Goal: Communication & Community: Answer question/provide support

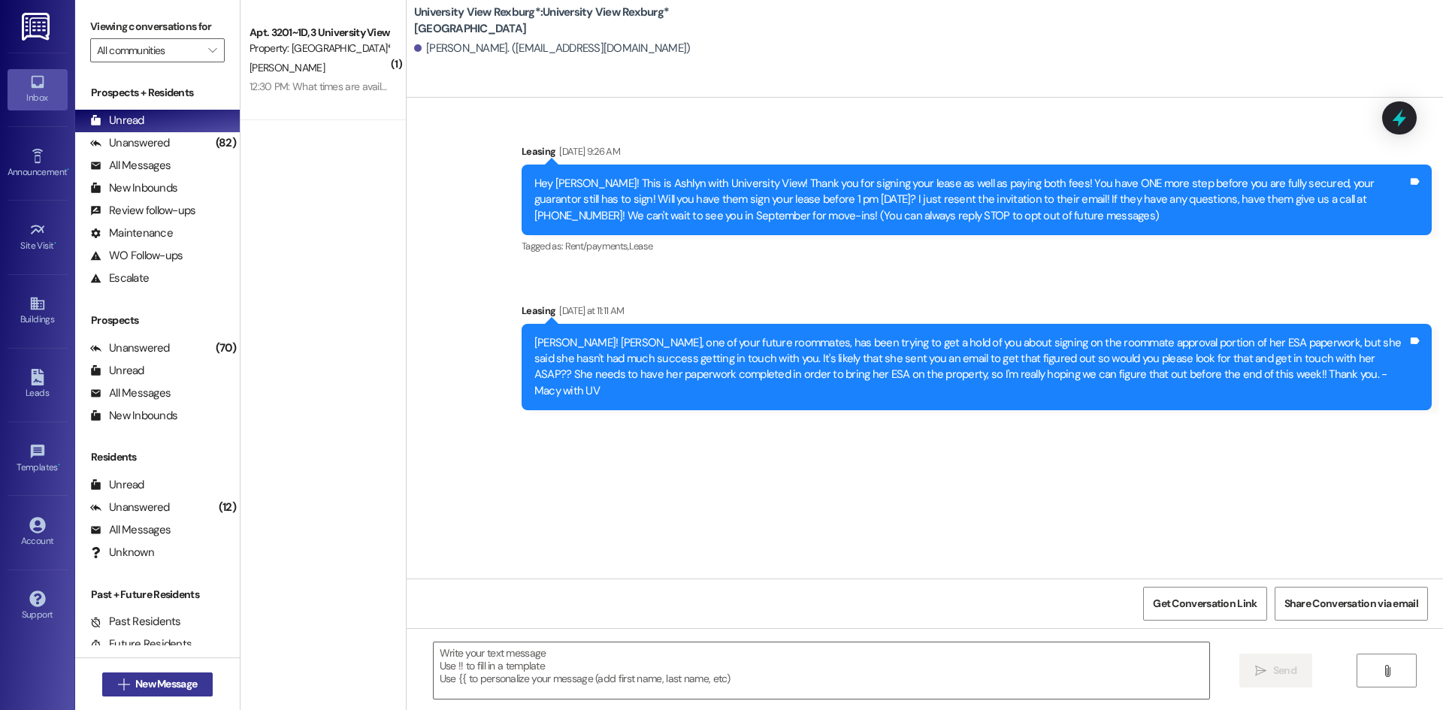
click at [146, 689] on span "New Message" at bounding box center [166, 685] width 62 height 16
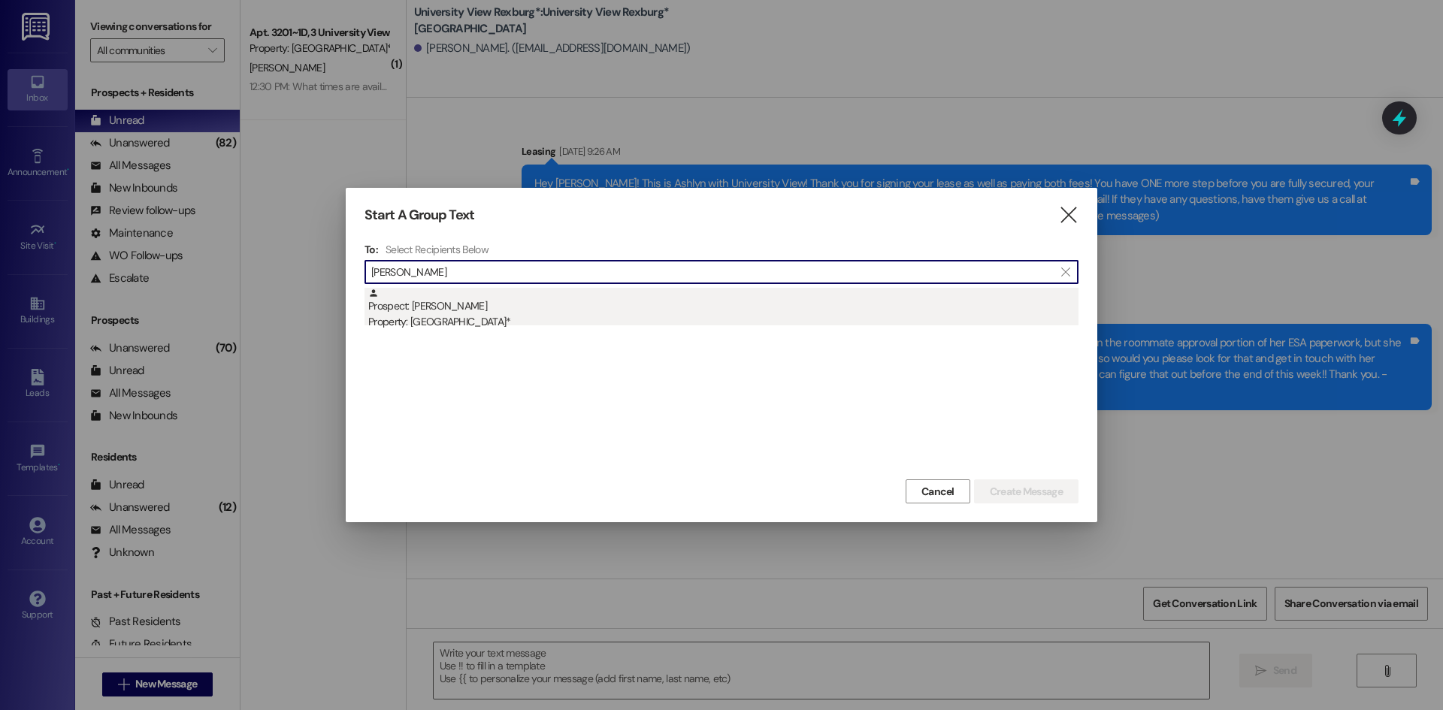
type input "[PERSON_NAME]"
click at [454, 328] on div "Property: [GEOGRAPHIC_DATA]*" at bounding box center [723, 322] width 710 height 16
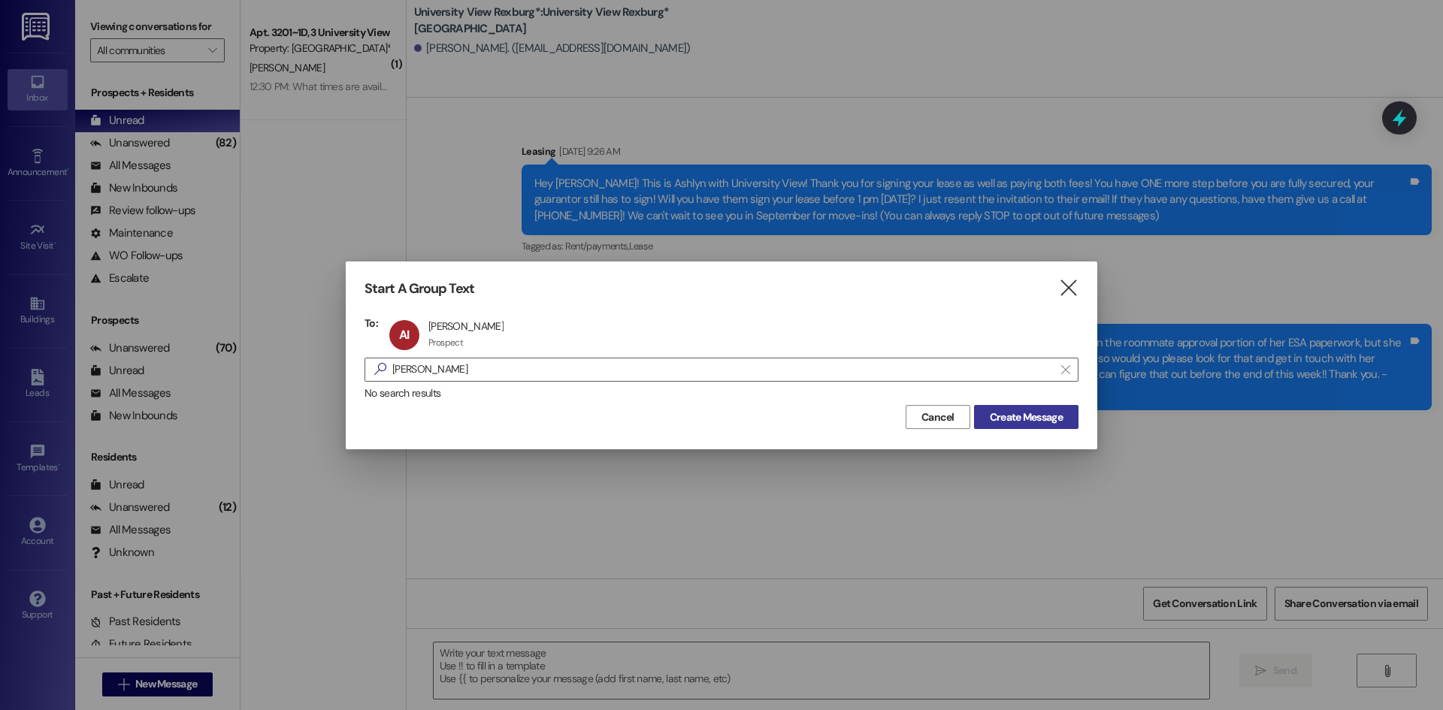
click at [1011, 418] on span "Create Message" at bounding box center [1026, 418] width 73 height 16
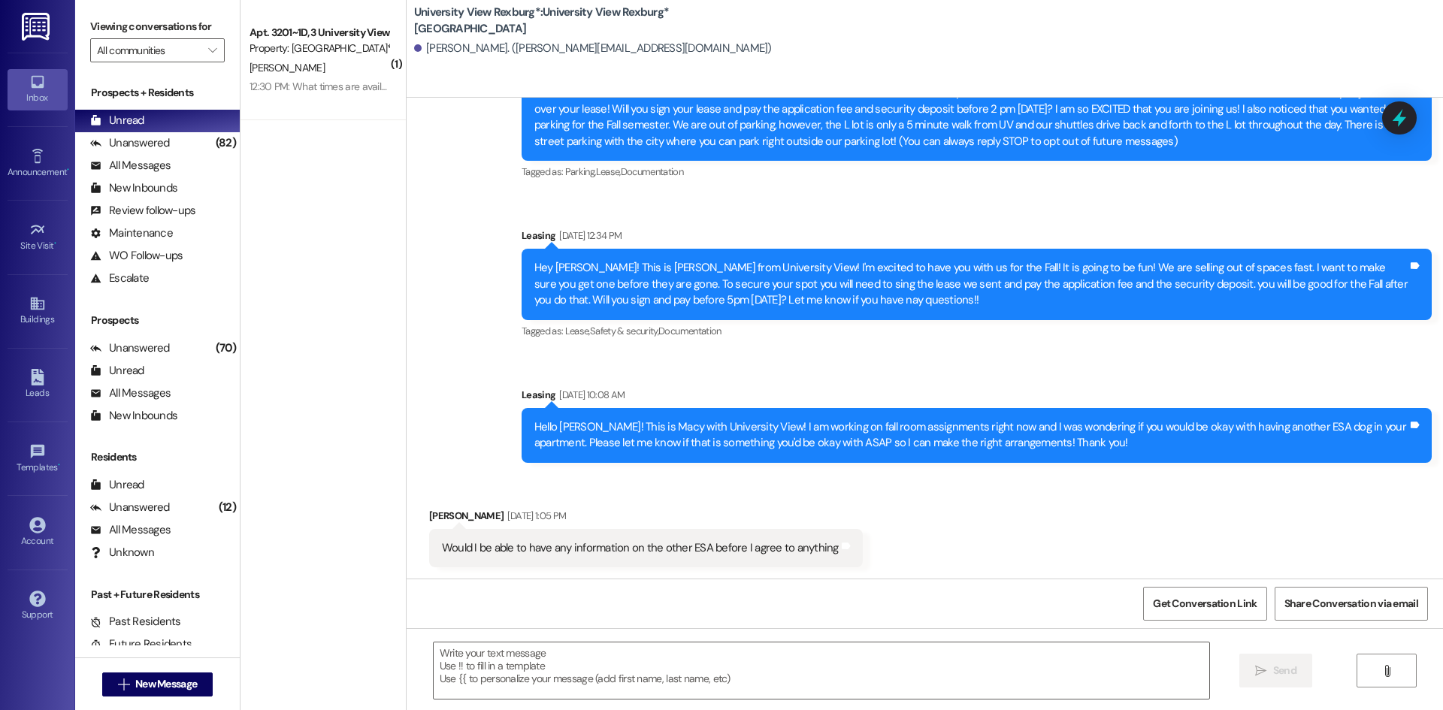
scroll to position [108, 0]
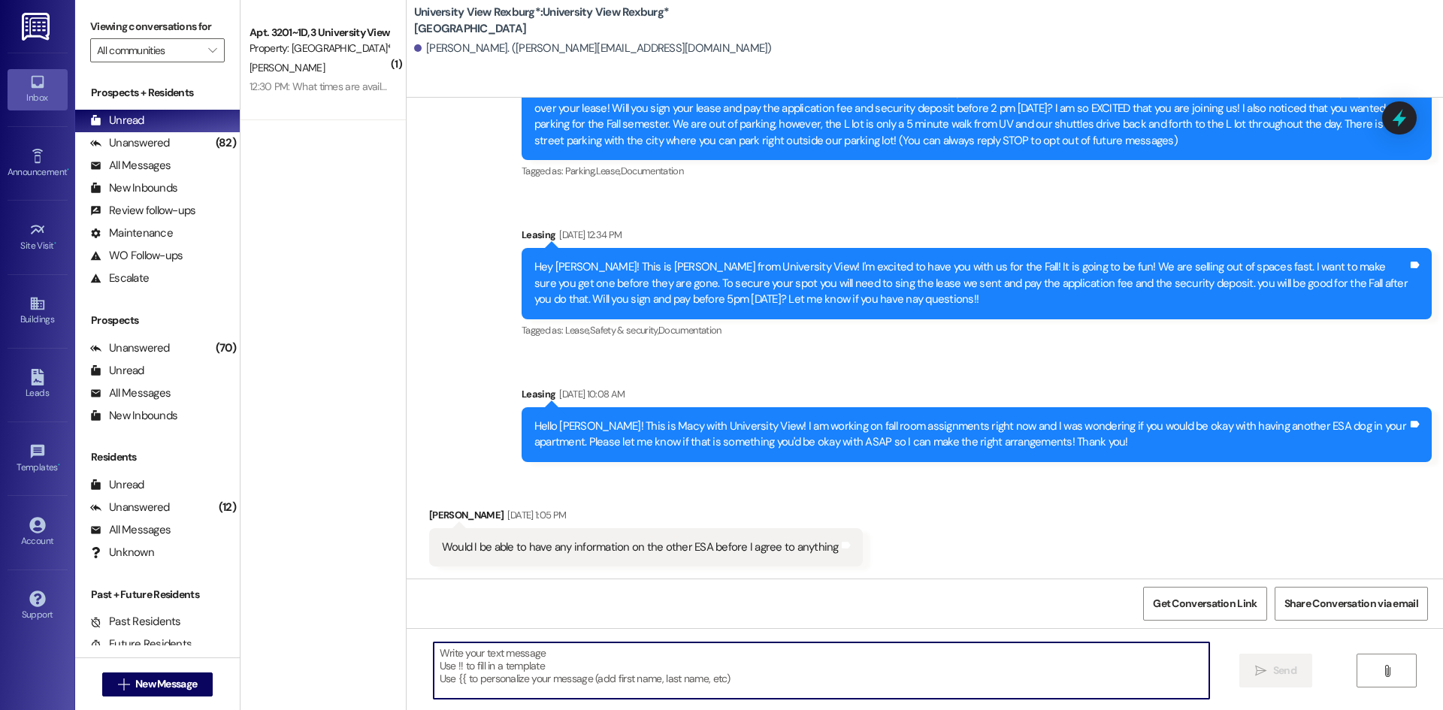
click at [661, 688] on textarea at bounding box center [822, 671] width 776 height 56
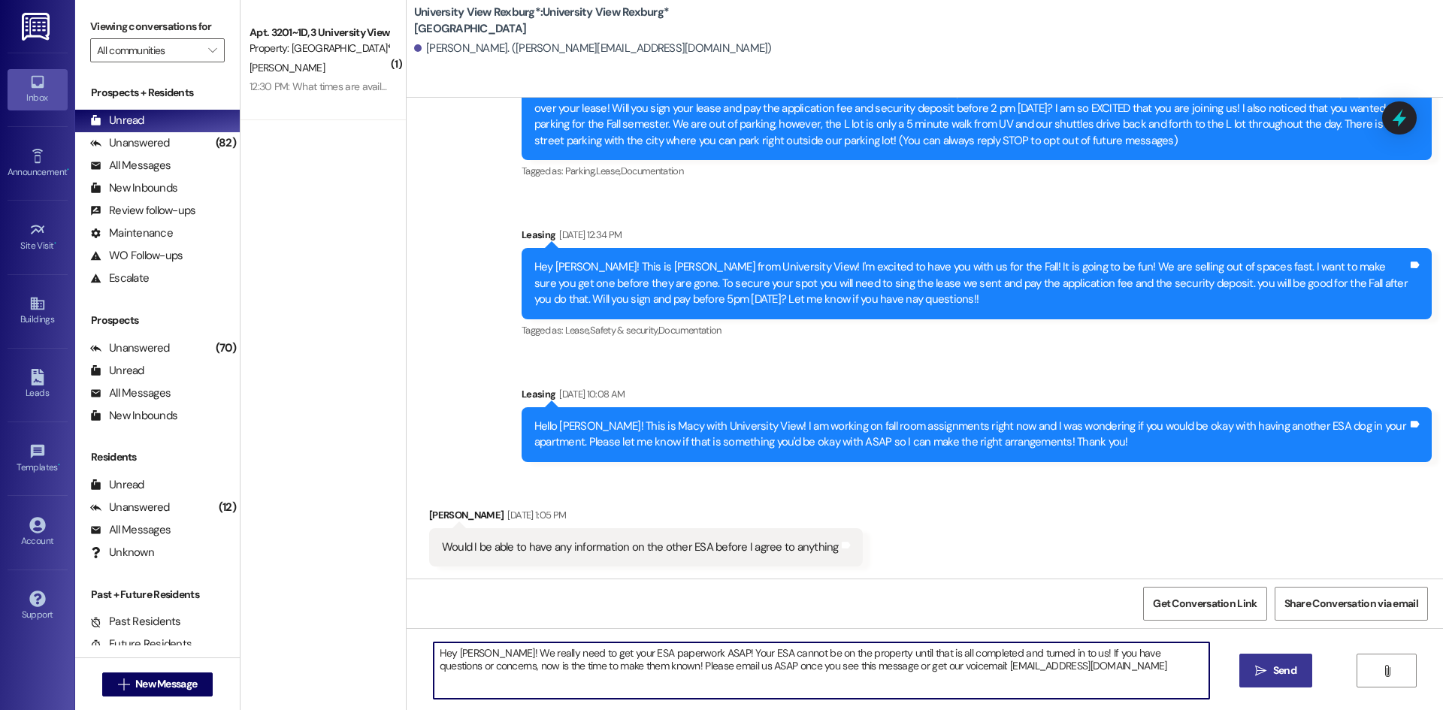
type textarea "Hey [PERSON_NAME]! We really need to get your ESA paperwork ASAP! Your ESA cann…"
click at [1264, 674] on icon "" at bounding box center [1260, 671] width 11 height 12
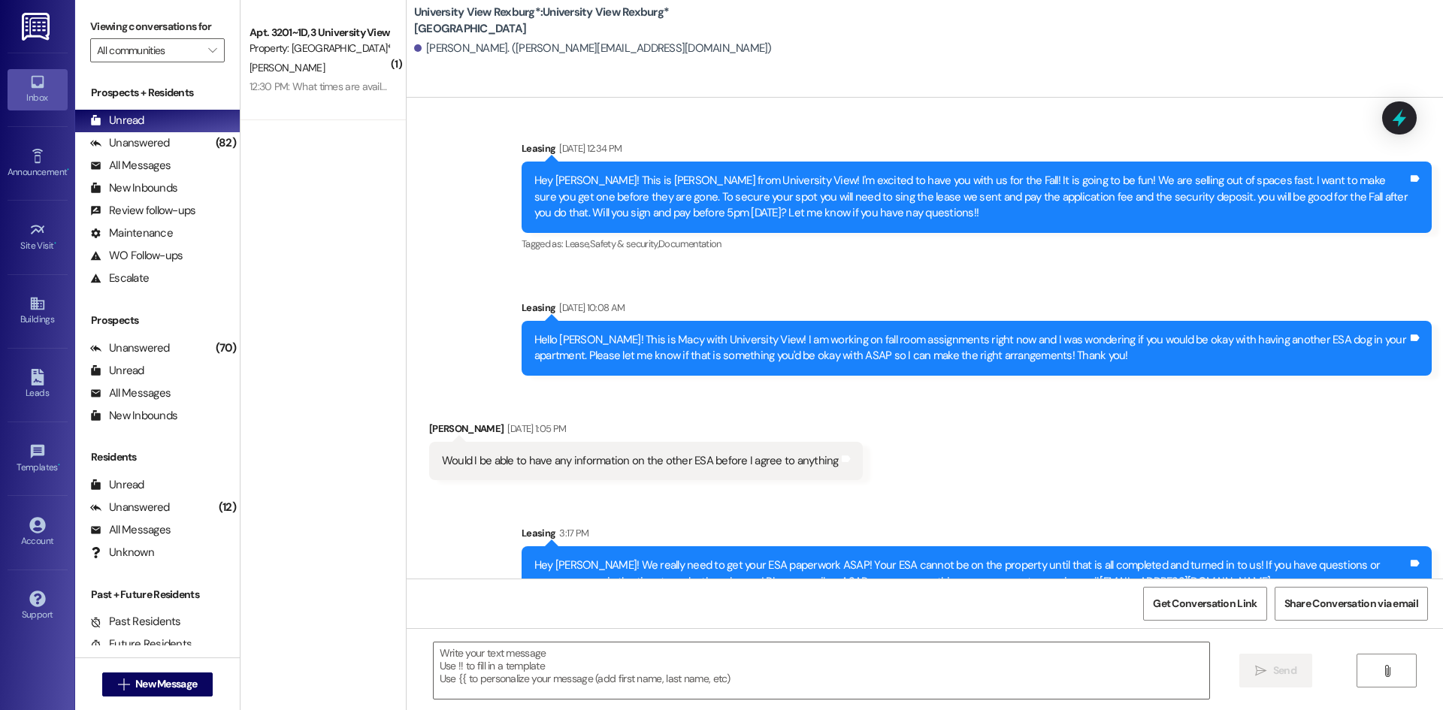
scroll to position [229, 0]
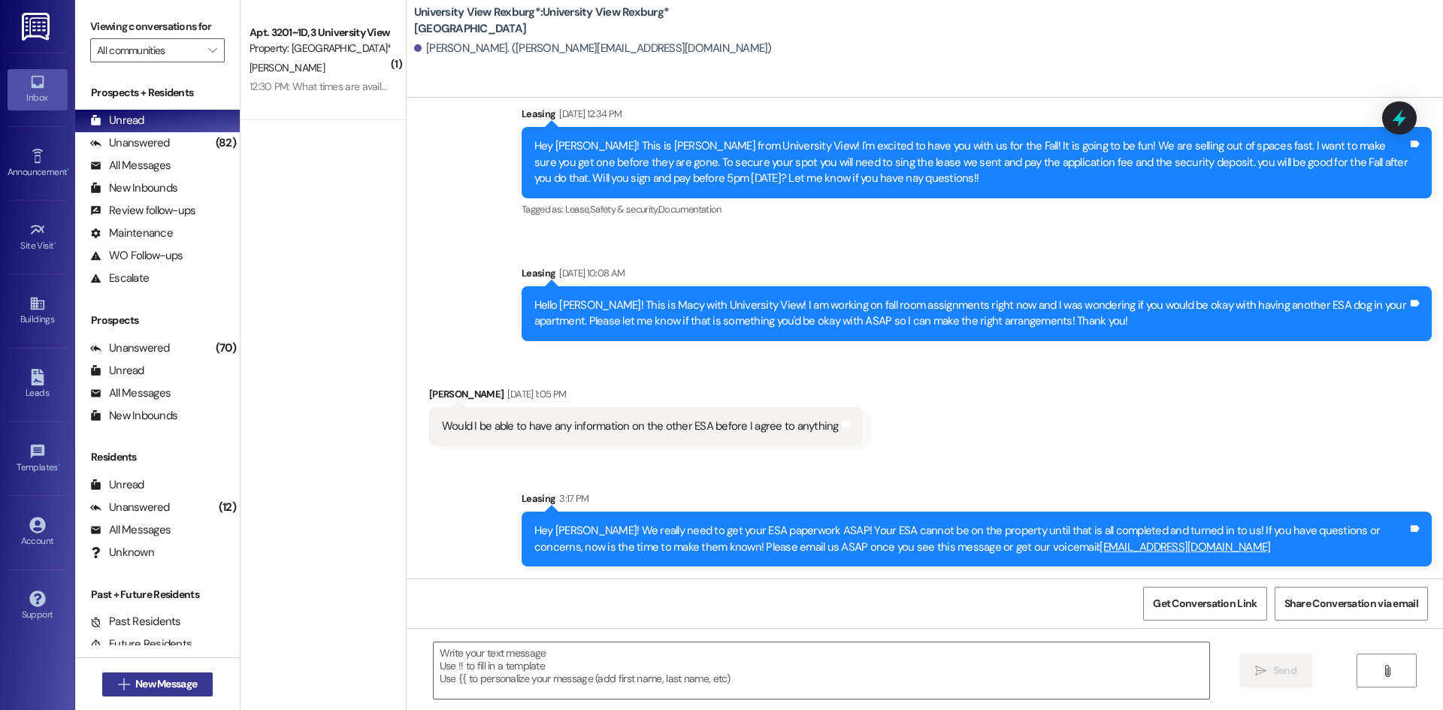
click at [168, 687] on span "New Message" at bounding box center [166, 685] width 62 height 16
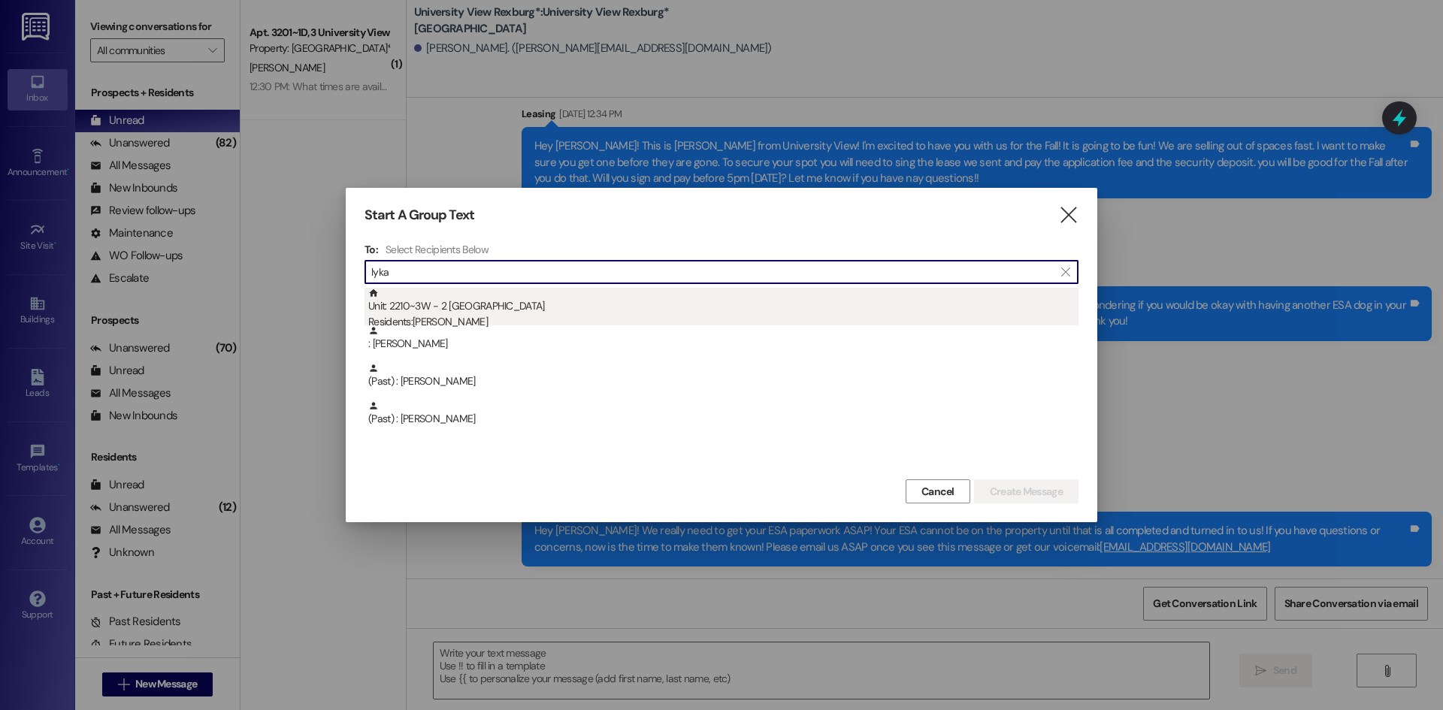
type input "lyka"
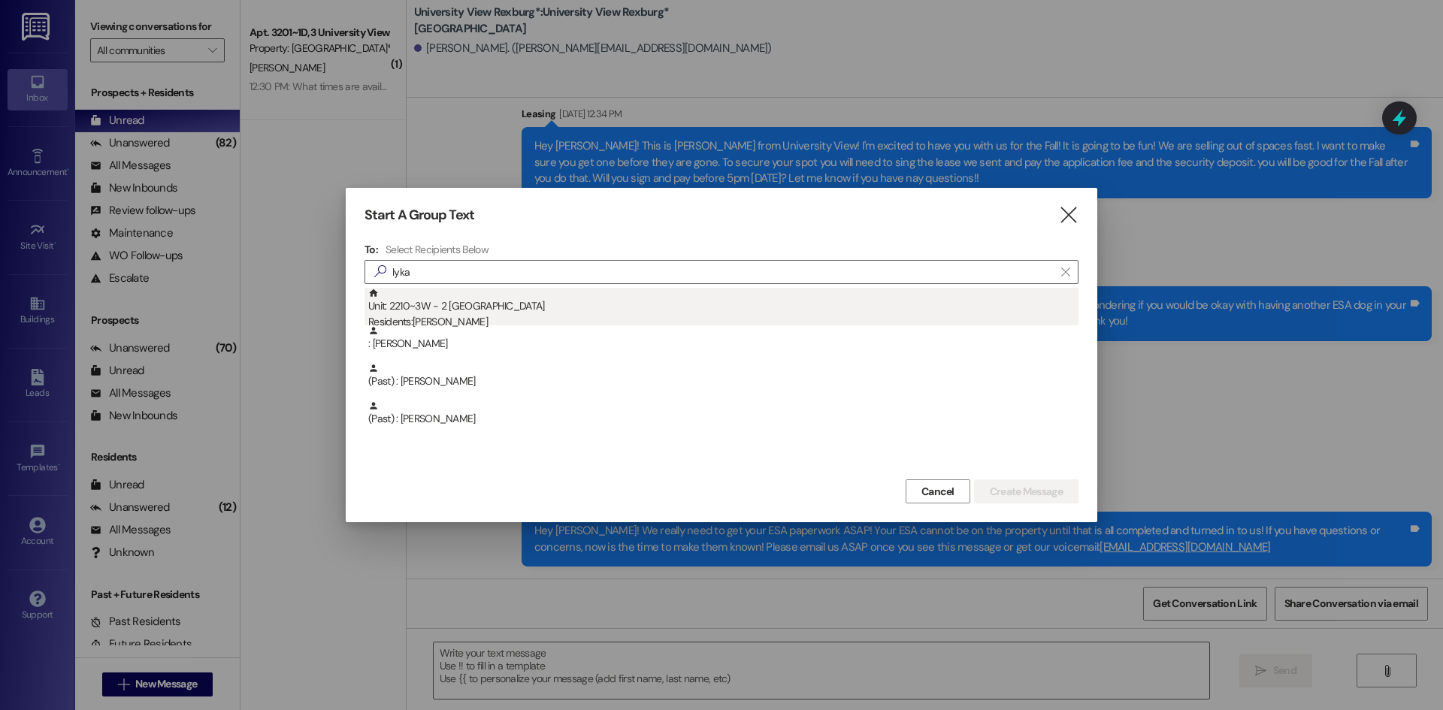
click at [455, 313] on div "Unit: 2210~3W - 2 University View Rexburg Residents: [PERSON_NAME]" at bounding box center [723, 309] width 710 height 43
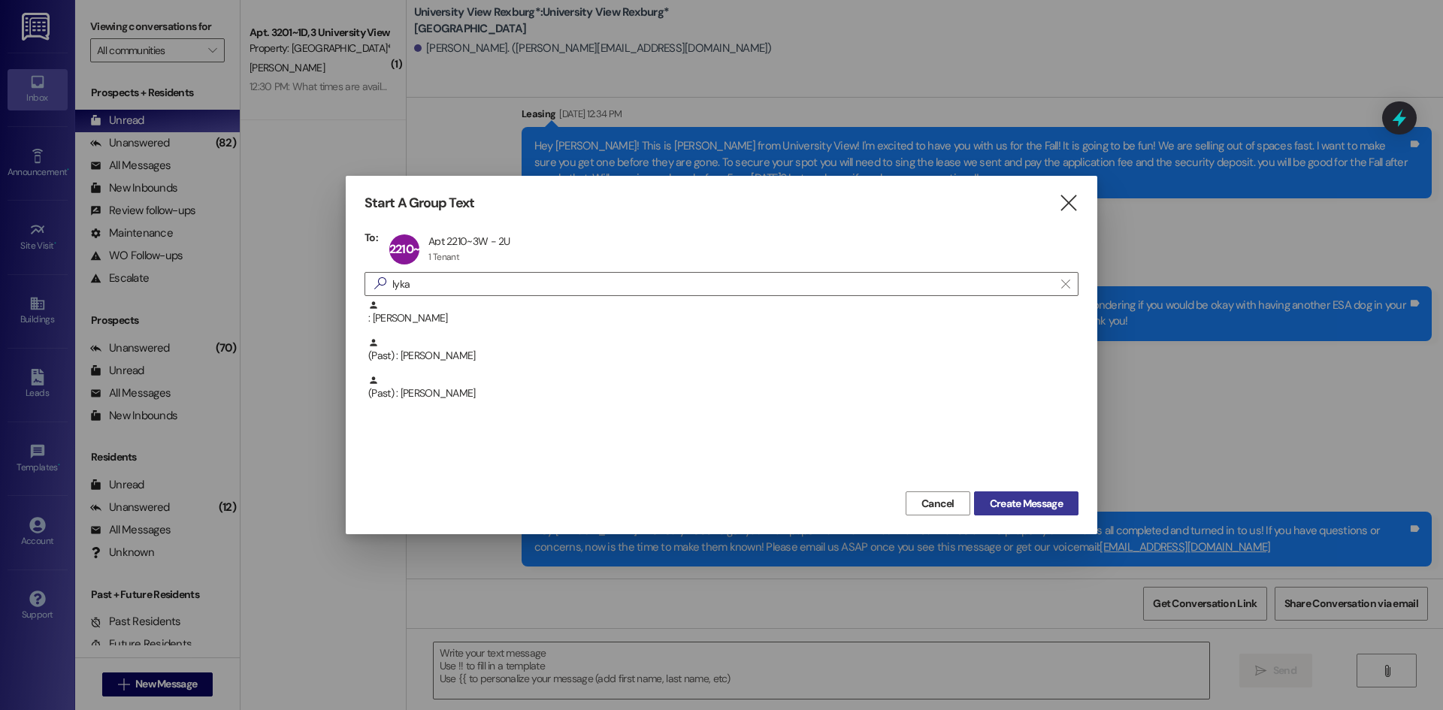
click at [1051, 508] on span "Create Message" at bounding box center [1026, 504] width 73 height 16
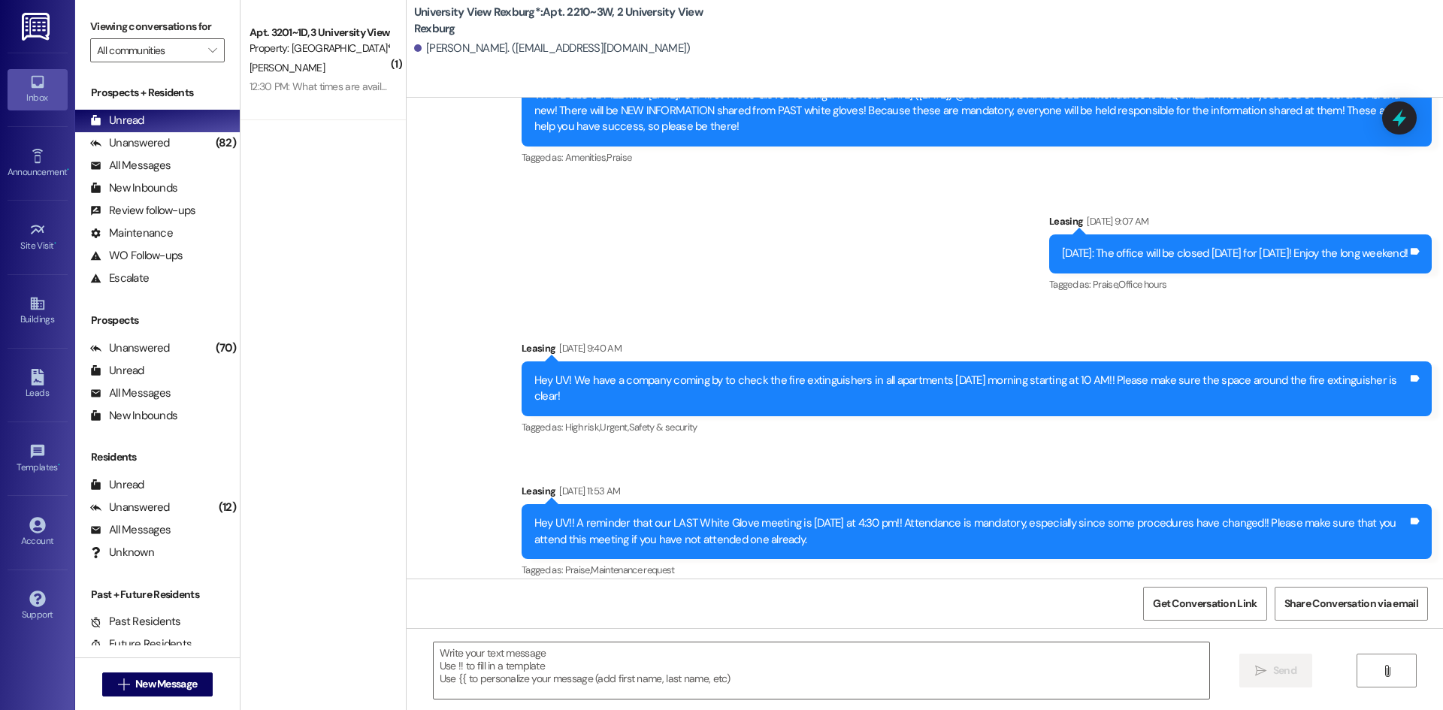
scroll to position [121866, 0]
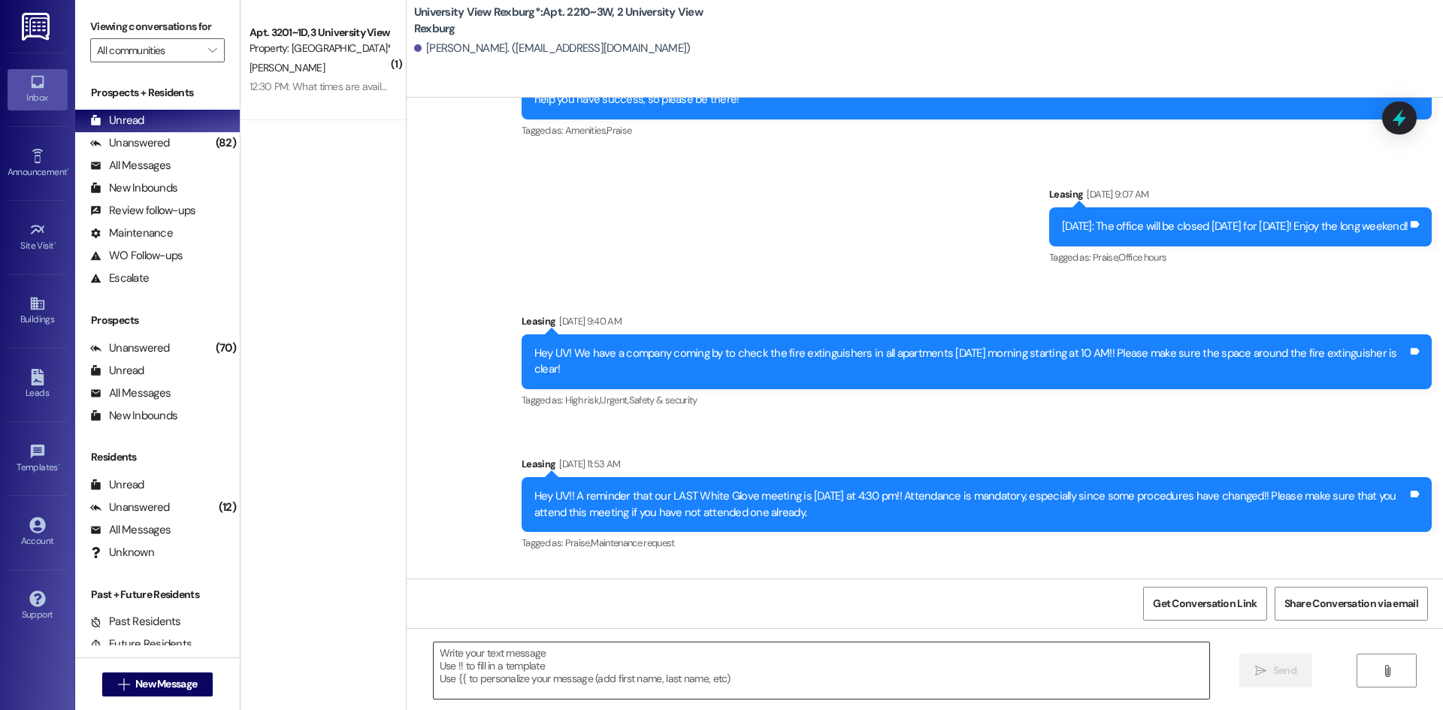
click at [866, 685] on textarea at bounding box center [822, 671] width 776 height 56
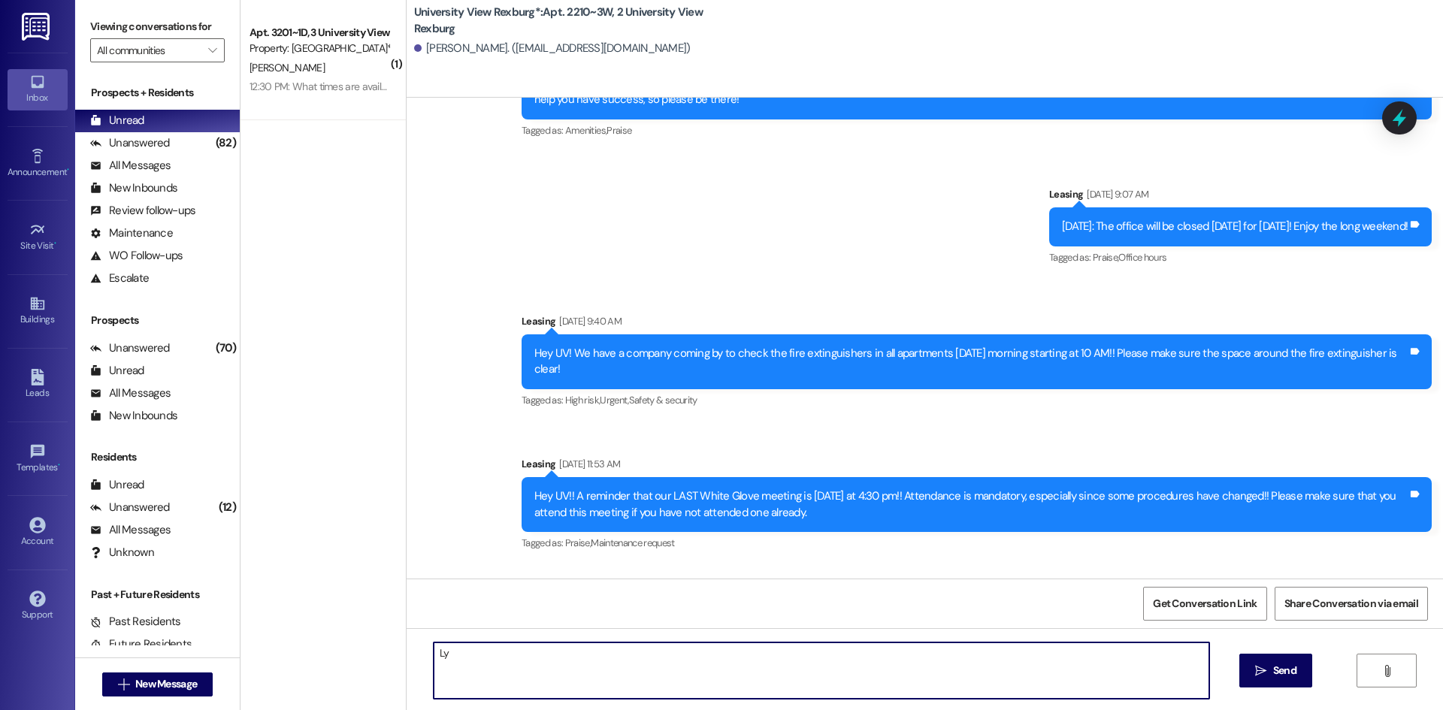
type textarea "L"
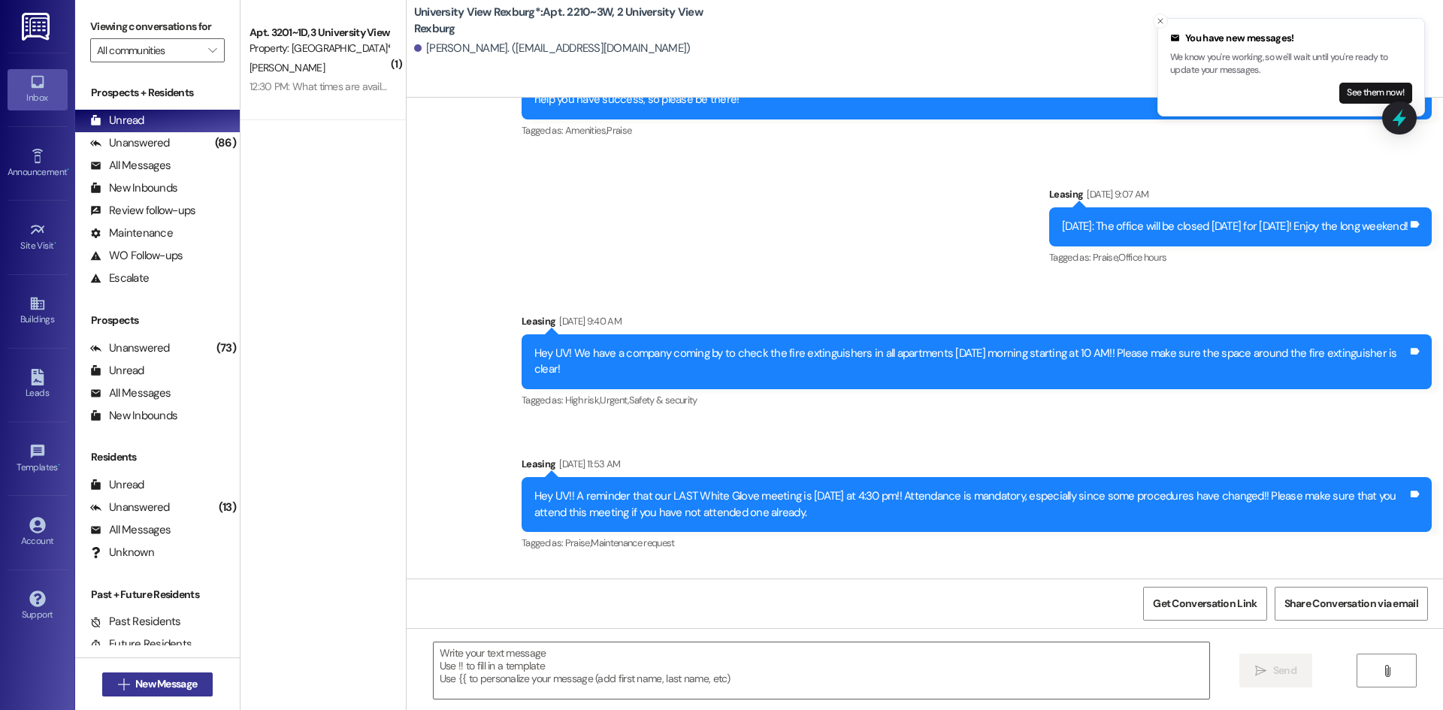
click at [157, 682] on span "New Message" at bounding box center [166, 685] width 62 height 16
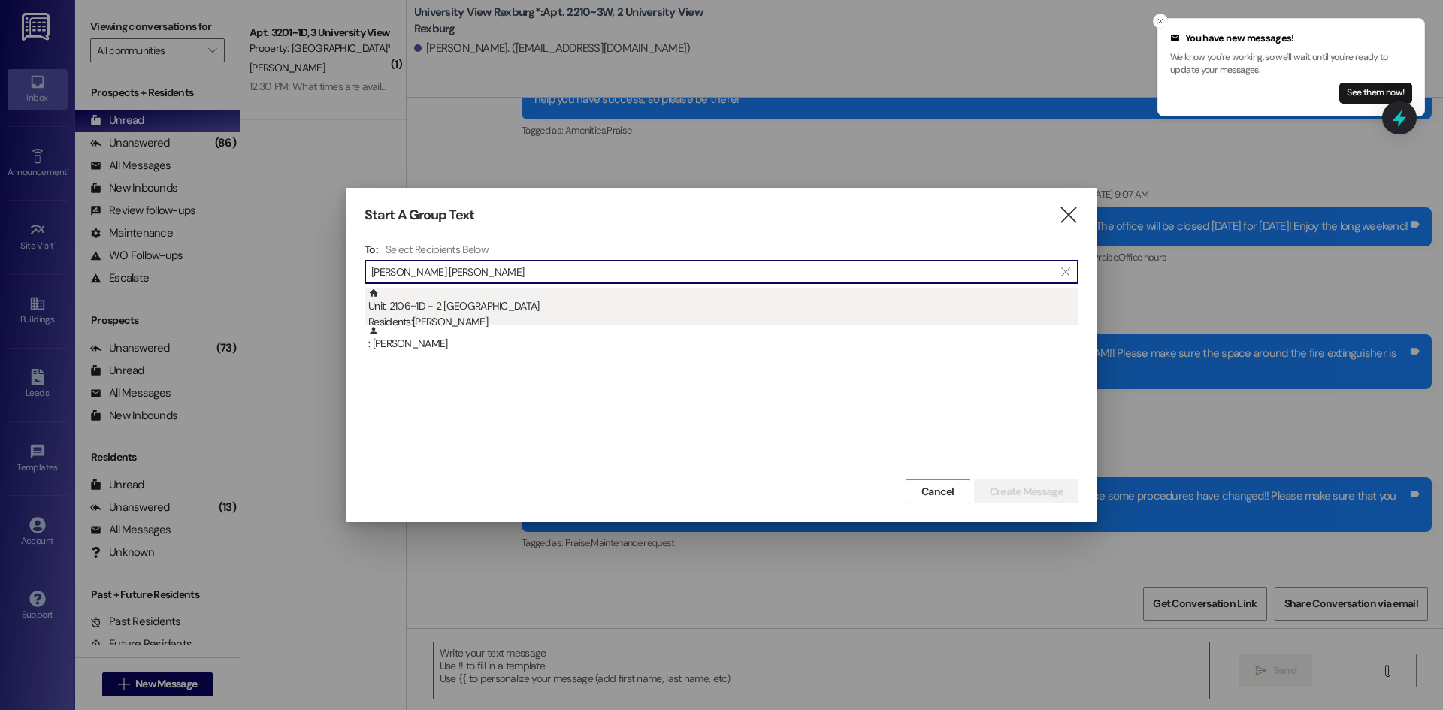
type input "[PERSON_NAME] [PERSON_NAME]"
click at [568, 319] on div "Residents: [PERSON_NAME]" at bounding box center [723, 322] width 710 height 16
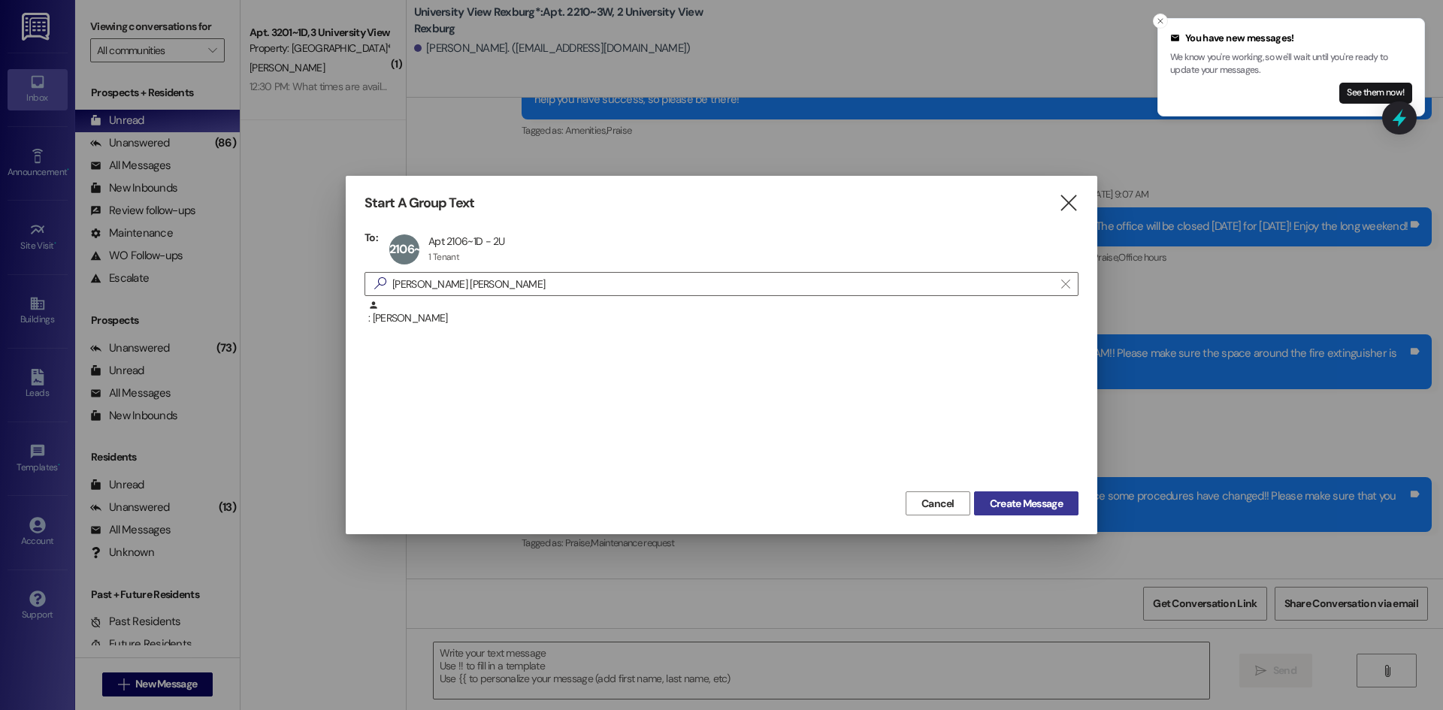
click at [1017, 510] on span "Create Message" at bounding box center [1026, 504] width 73 height 16
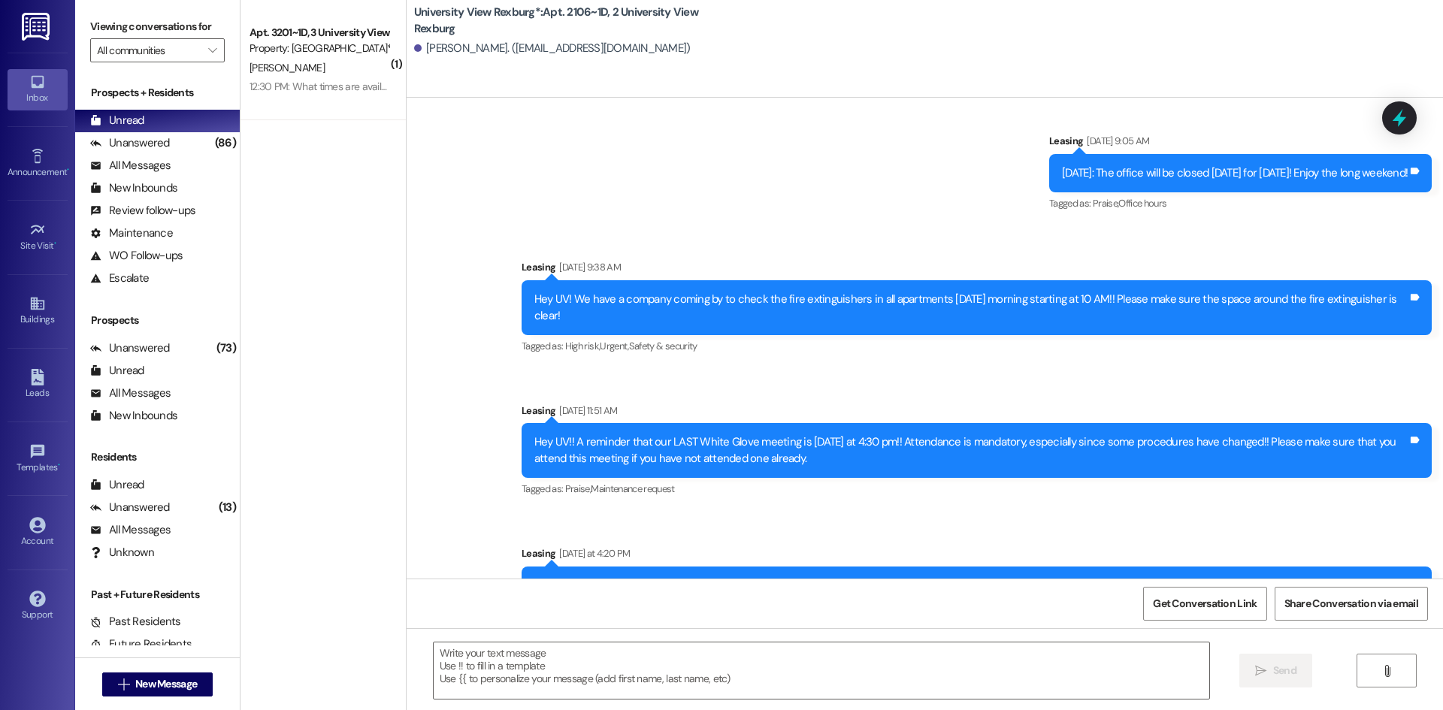
scroll to position [16537, 0]
